Goal: Register for event/course

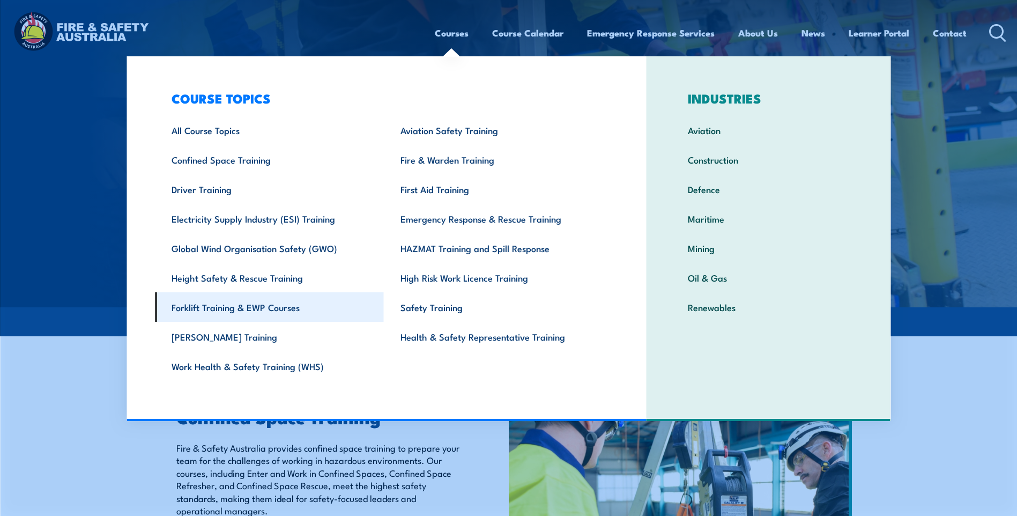
click at [204, 306] on link "Forklift Training & EWP Courses" at bounding box center [269, 306] width 229 height 29
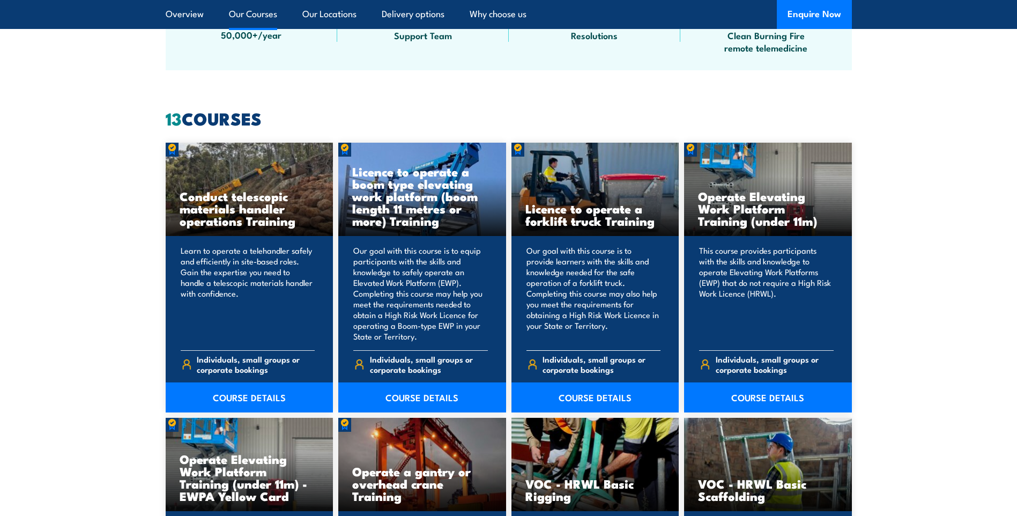
scroll to position [804, 0]
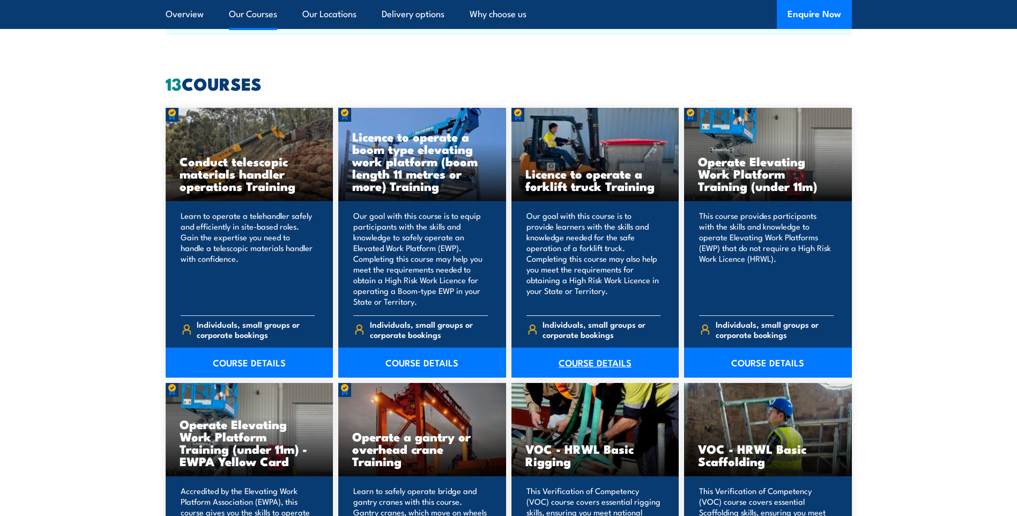
click at [585, 360] on link "COURSE DETAILS" at bounding box center [595, 362] width 168 height 30
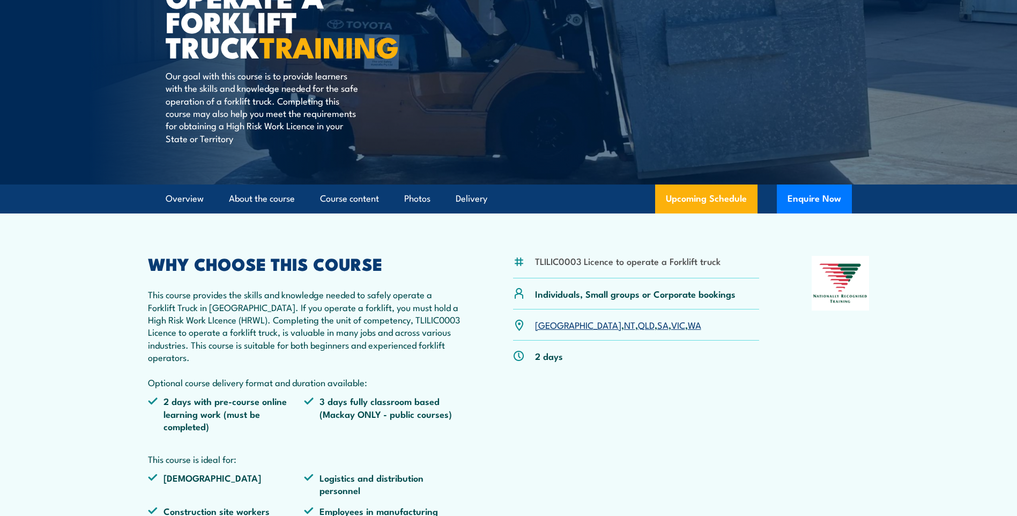
scroll to position [161, 0]
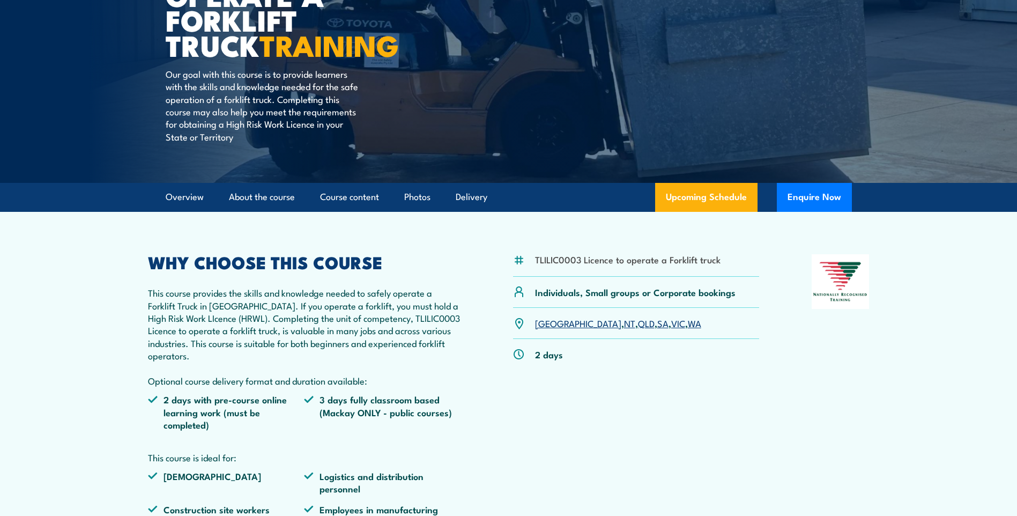
click at [546, 324] on link "[GEOGRAPHIC_DATA]" at bounding box center [578, 322] width 86 height 13
